Goal: Navigation & Orientation: Find specific page/section

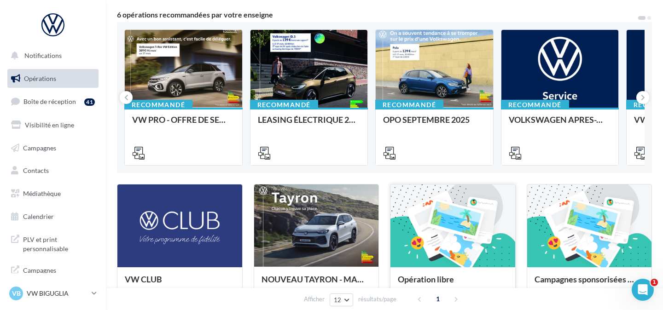
scroll to position [77, 0]
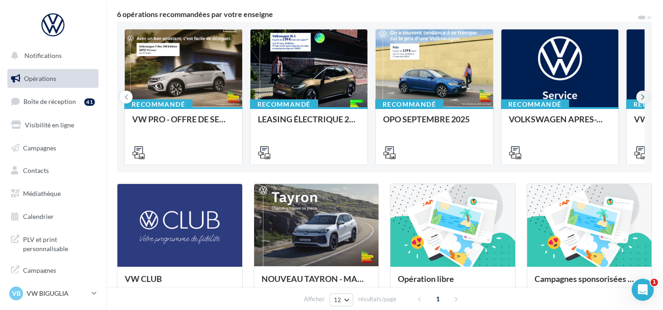
click at [642, 98] on icon at bounding box center [643, 96] width 4 height 9
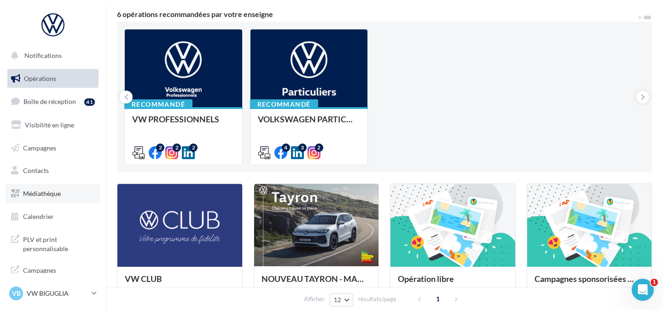
click at [65, 199] on link "Médiathèque" at bounding box center [53, 193] width 95 height 19
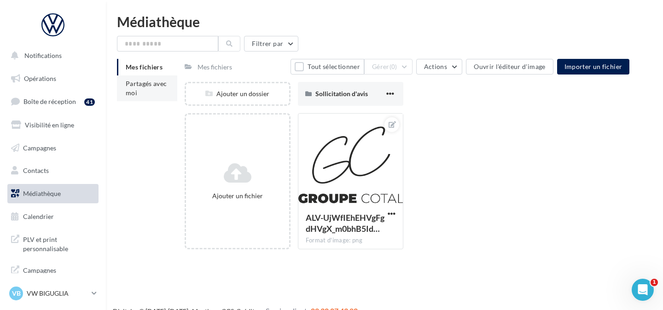
click at [142, 86] on span "Partagés avec moi" at bounding box center [146, 88] width 41 height 17
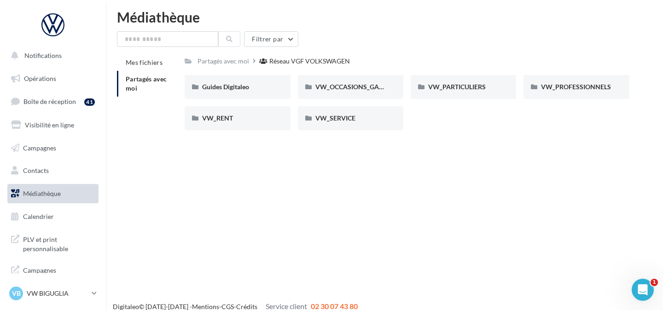
scroll to position [15, 0]
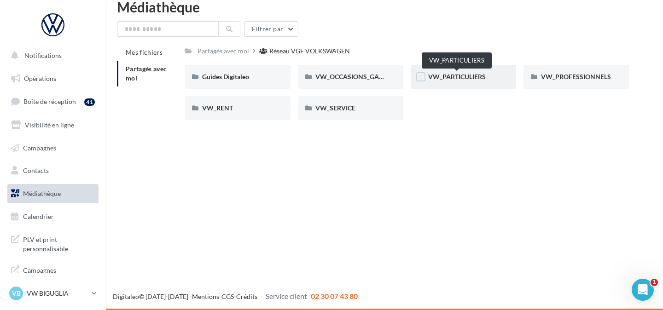
click at [474, 77] on span "VW_PARTICULIERS" at bounding box center [457, 77] width 58 height 8
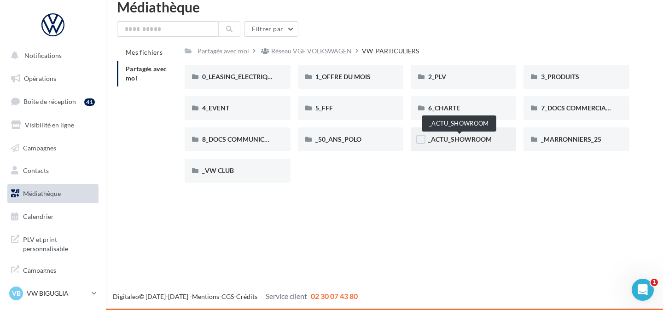
click at [452, 143] on span "_ACTU_SHOWROOM" at bounding box center [460, 139] width 64 height 8
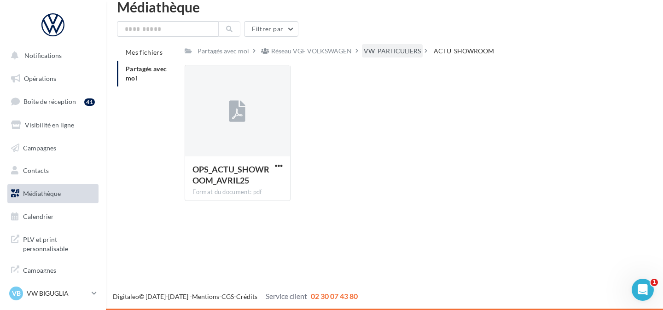
click at [389, 48] on div "VW_PARTICULIERS" at bounding box center [392, 50] width 57 height 9
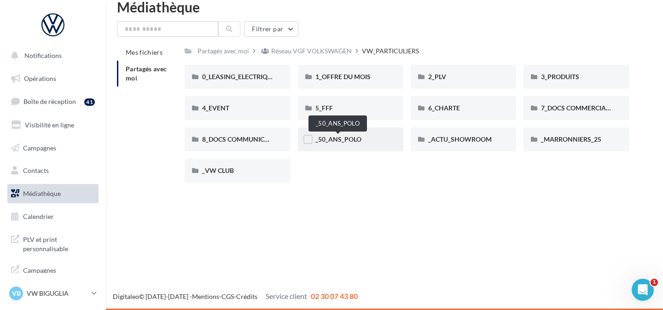
click at [346, 138] on span "_50_ANS_POLO" at bounding box center [338, 139] width 46 height 8
